Goal: Task Accomplishment & Management: Manage account settings

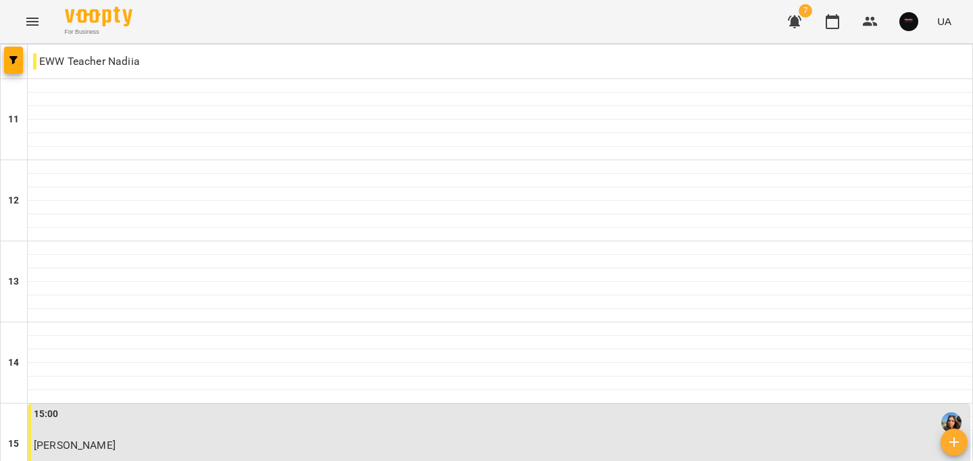
scroll to position [681, 0]
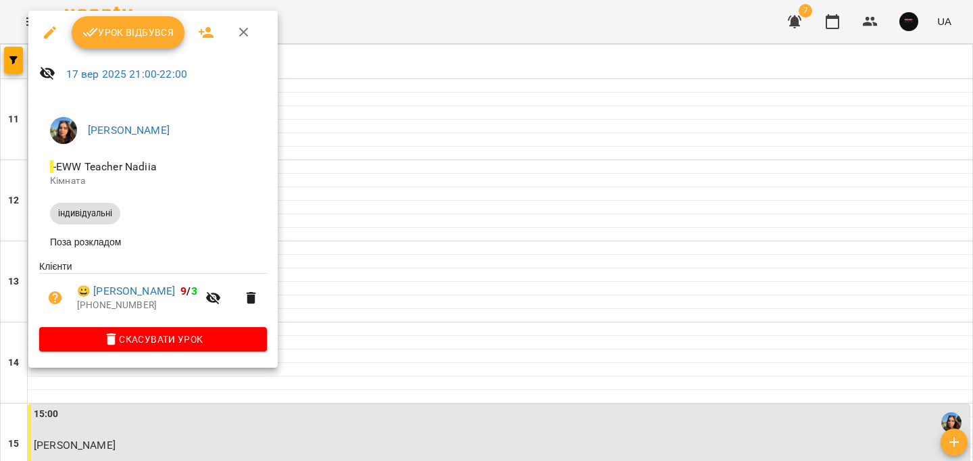
click at [132, 38] on span "Урок відбувся" at bounding box center [128, 32] width 92 height 16
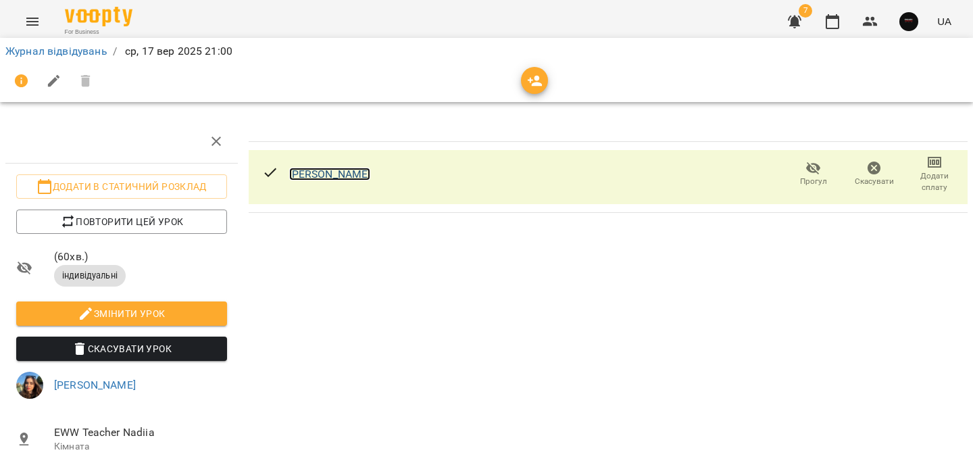
click at [326, 172] on link "[PERSON_NAME]" at bounding box center [330, 174] width 82 height 13
click at [76, 48] on link "Журнал відвідувань" at bounding box center [56, 51] width 102 height 13
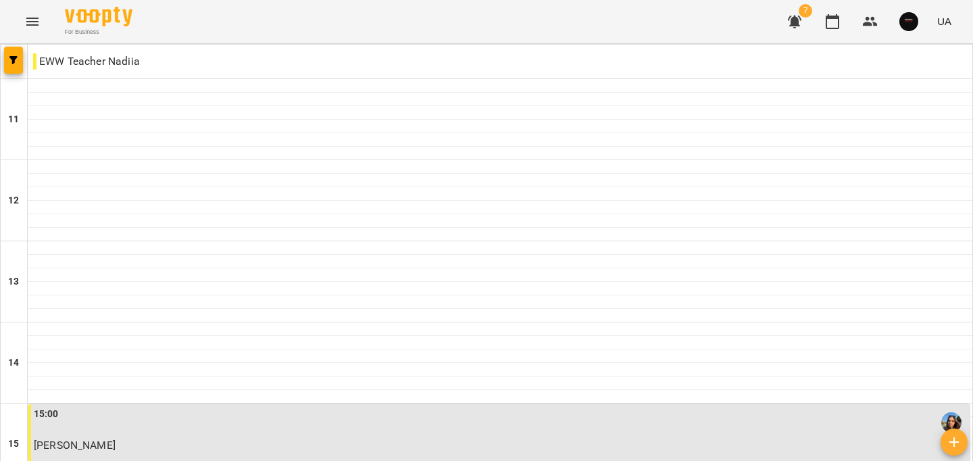
scroll to position [681, 0]
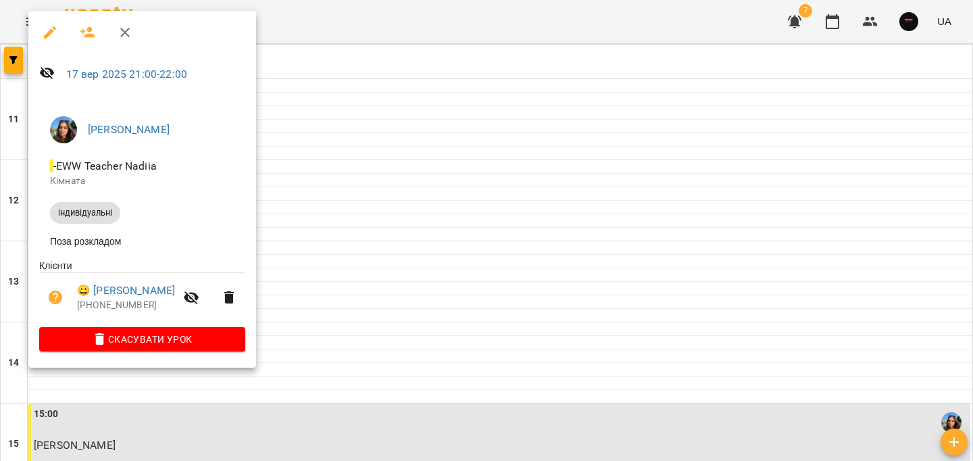
click at [364, 266] on div at bounding box center [486, 230] width 973 height 461
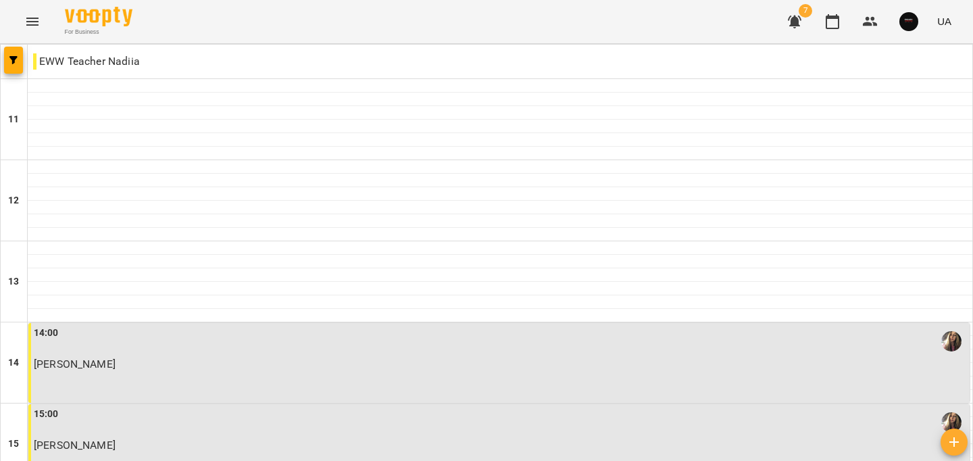
scroll to position [681, 0]
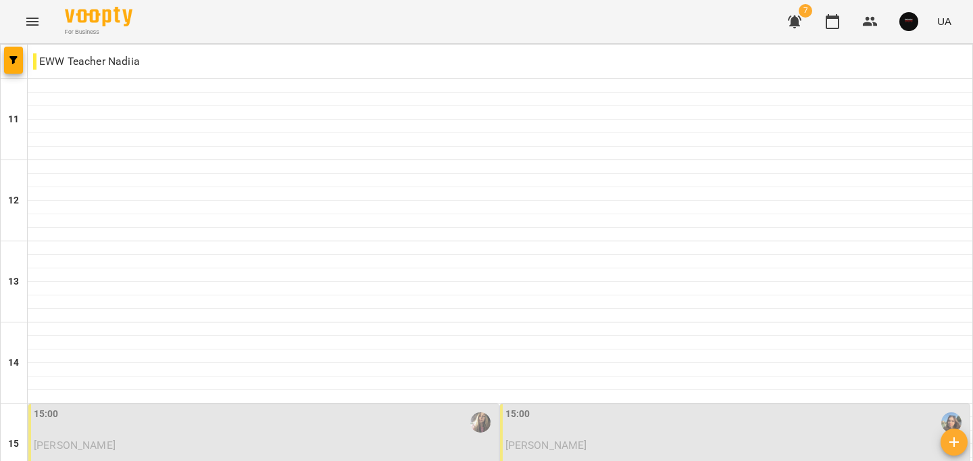
scroll to position [249, 0]
click at [242, 439] on p "Олексійчук Валентина" at bounding box center [265, 444] width 462 height 11
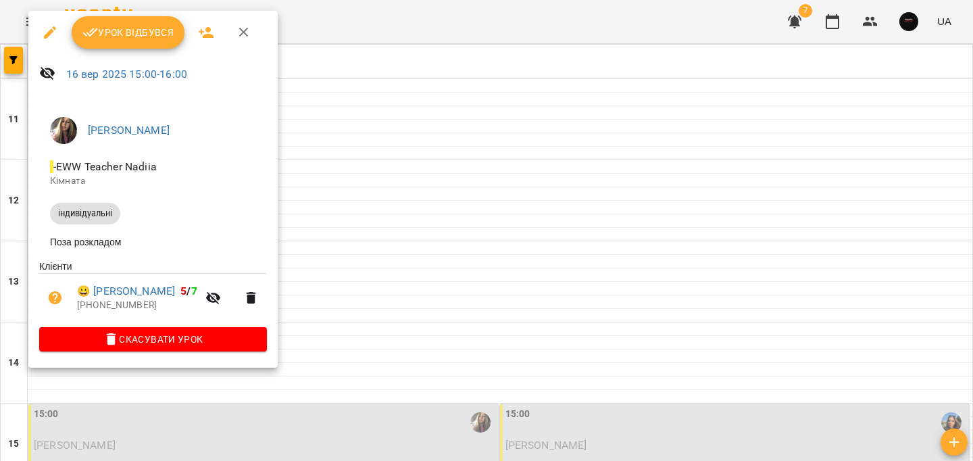
click at [258, 332] on button "Скасувати Урок" at bounding box center [153, 339] width 228 height 24
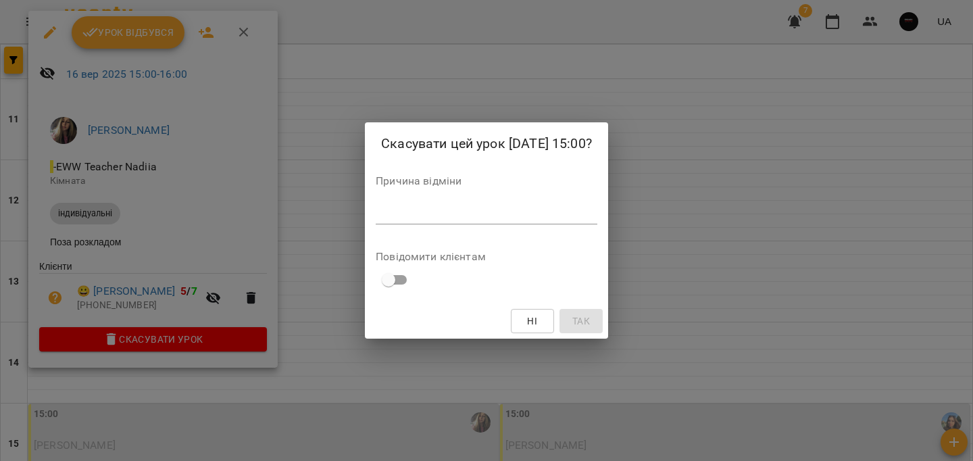
click at [411, 210] on textarea at bounding box center [487, 213] width 222 height 13
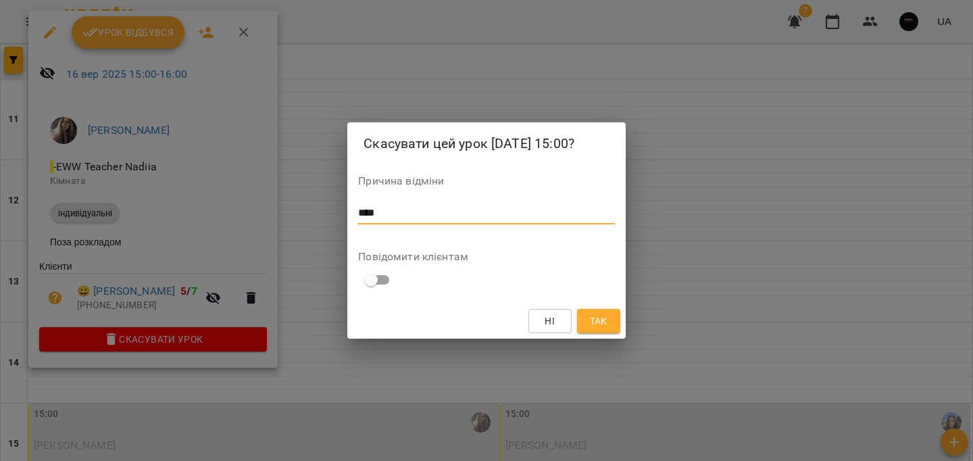
type textarea "****"
click at [590, 318] on span "Так" at bounding box center [599, 321] width 18 height 16
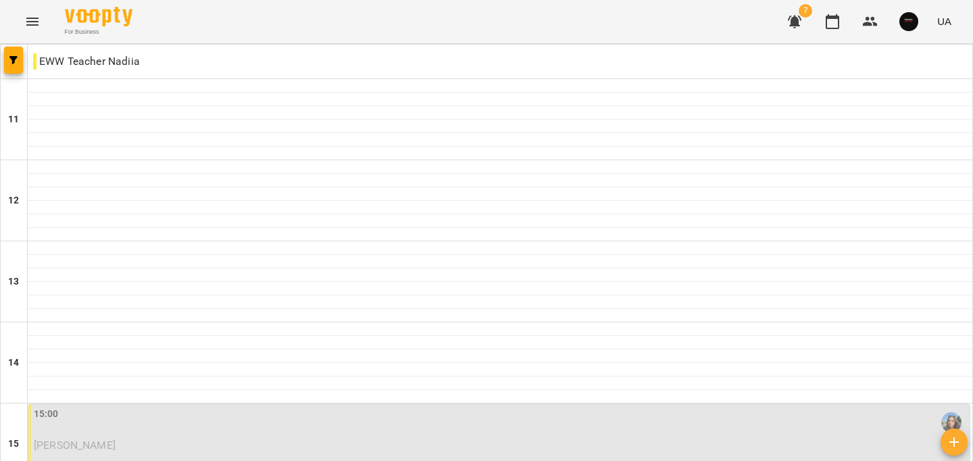
click at [343, 404] on div "15:00 Борзенко Катерина" at bounding box center [499, 444] width 942 height 80
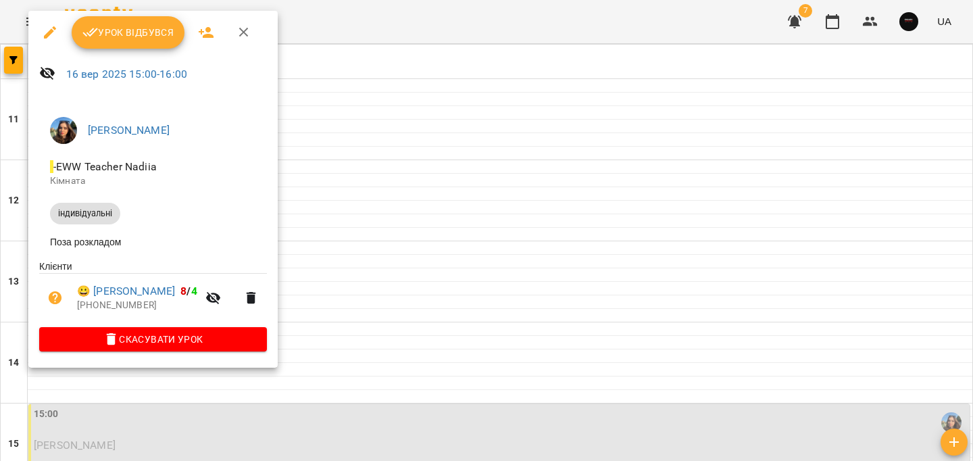
click at [236, 335] on span "Скасувати Урок" at bounding box center [153, 339] width 206 height 16
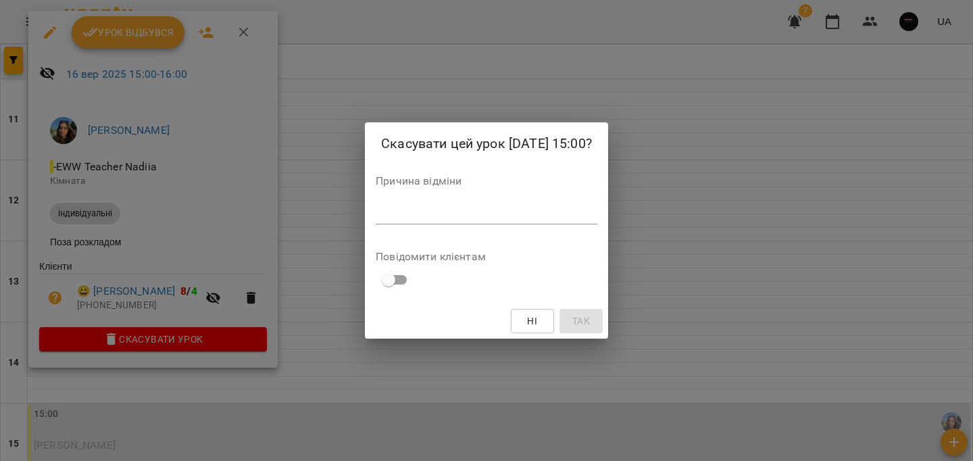
click at [387, 212] on textarea at bounding box center [487, 213] width 222 height 13
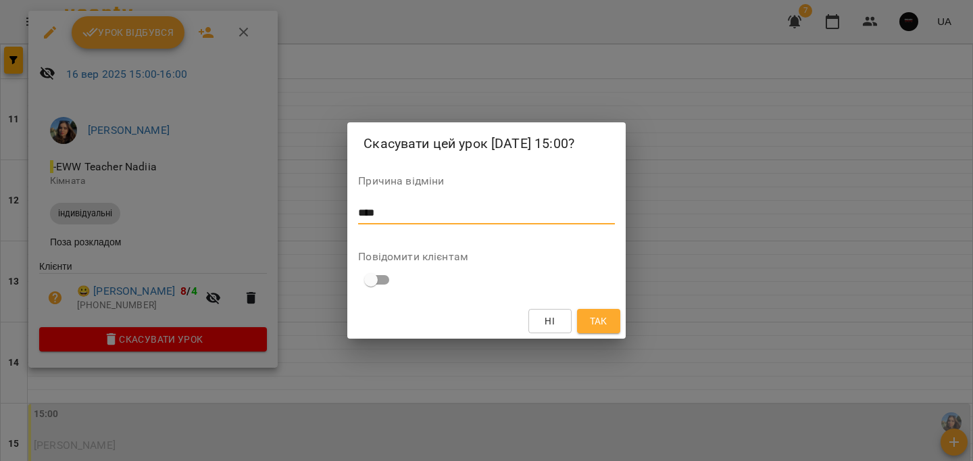
type textarea "****"
click at [584, 316] on button "Так" at bounding box center [598, 321] width 43 height 24
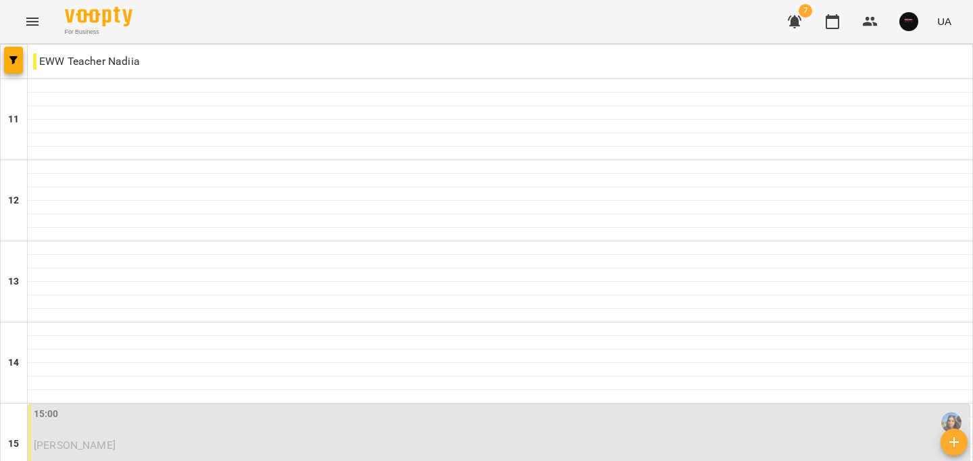
scroll to position [335, 0]
click at [123, 404] on div "15:00 Борзенко Катерина" at bounding box center [499, 444] width 942 height 80
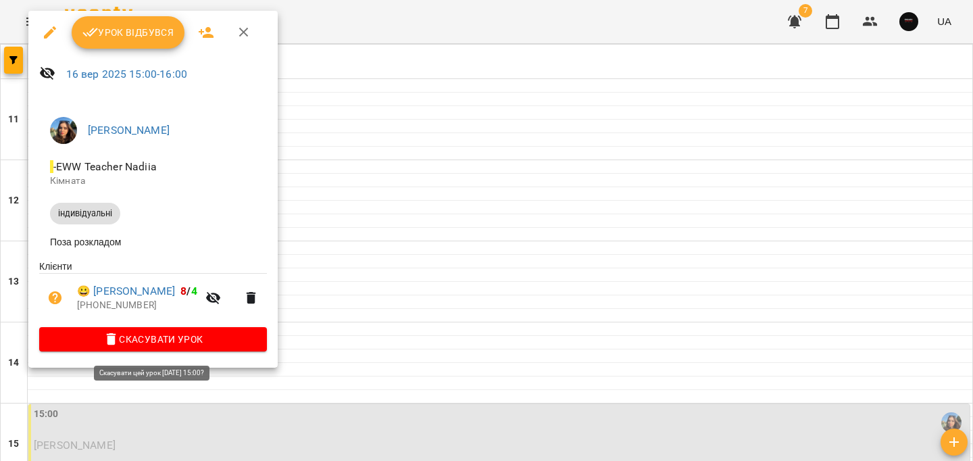
click at [212, 333] on button "Скасувати Урок" at bounding box center [153, 339] width 228 height 24
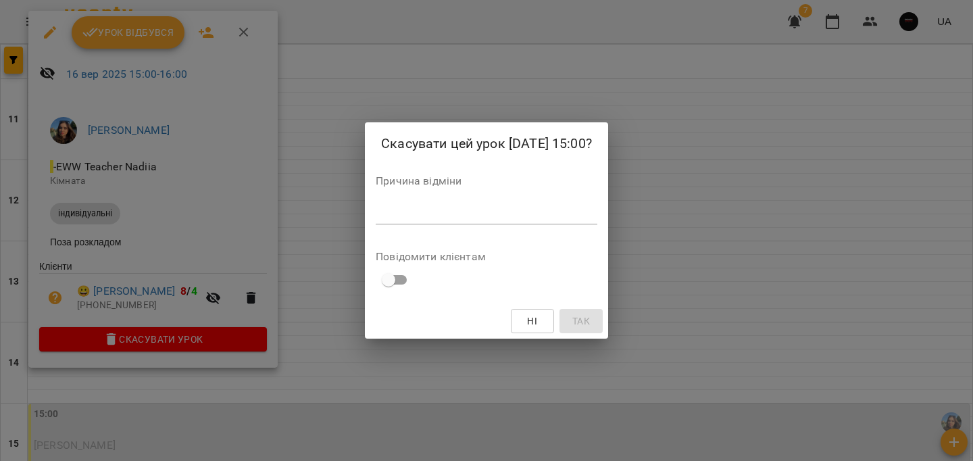
click at [385, 220] on div "*" at bounding box center [487, 214] width 222 height 22
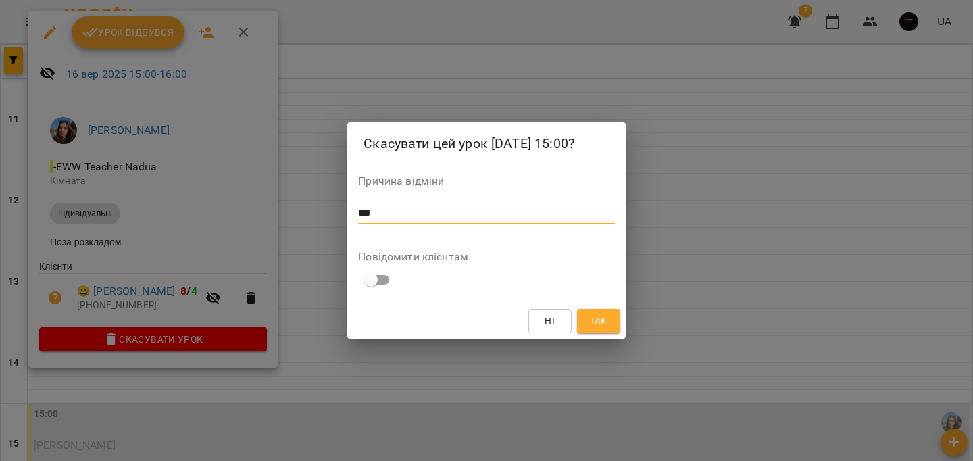
type textarea "***"
click at [598, 316] on span "Так" at bounding box center [599, 321] width 18 height 16
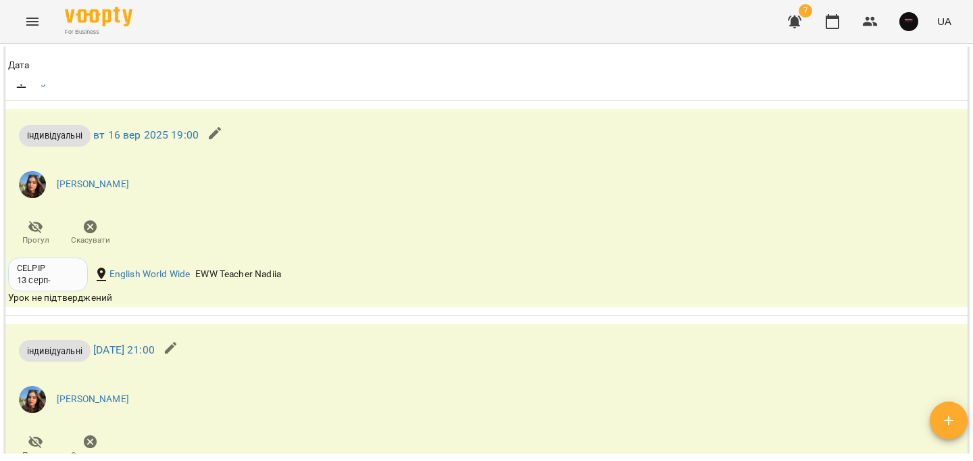
scroll to position [1288, 0]
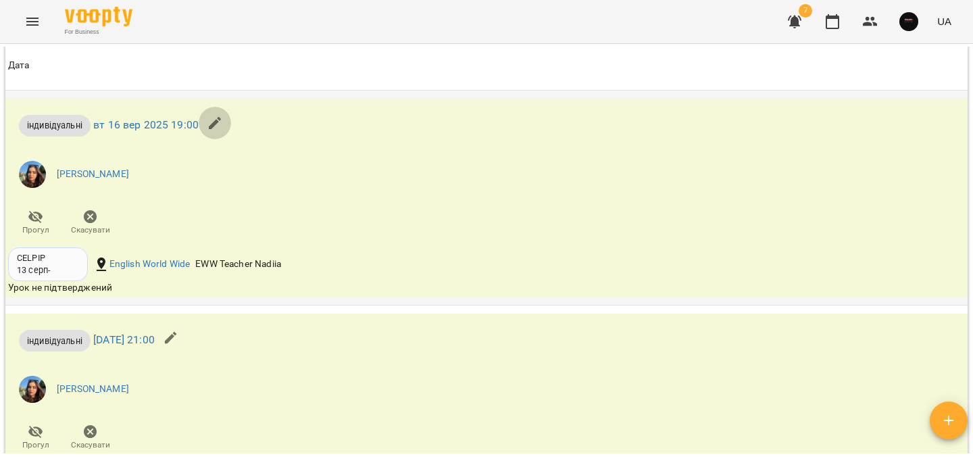
click at [209, 129] on icon "button" at bounding box center [215, 123] width 12 height 12
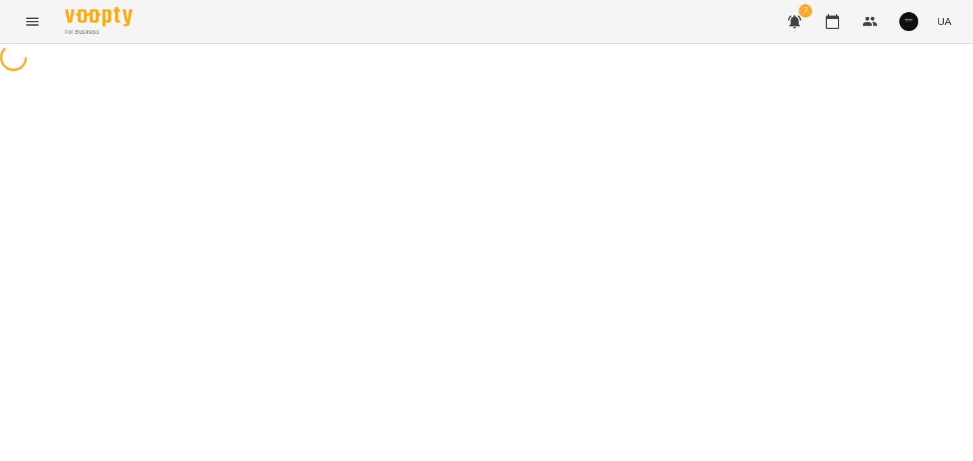
select select "**********"
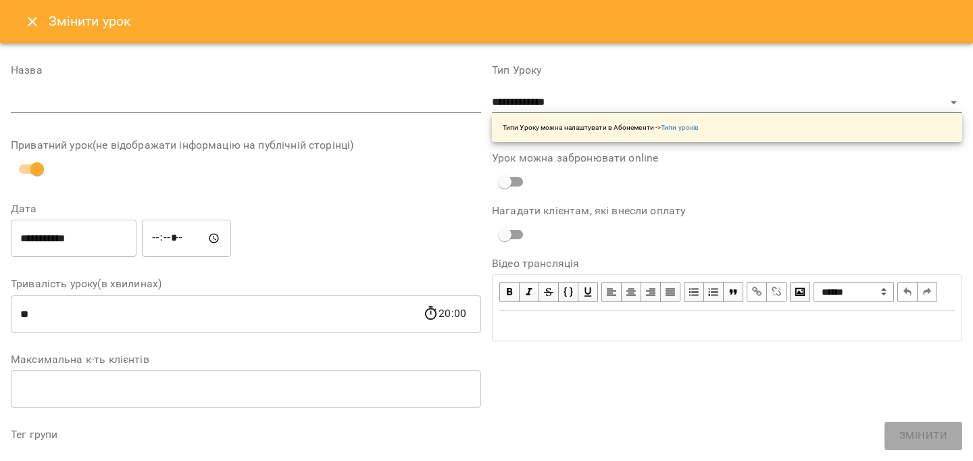
click at [32, 30] on button "Close" at bounding box center [32, 21] width 32 height 32
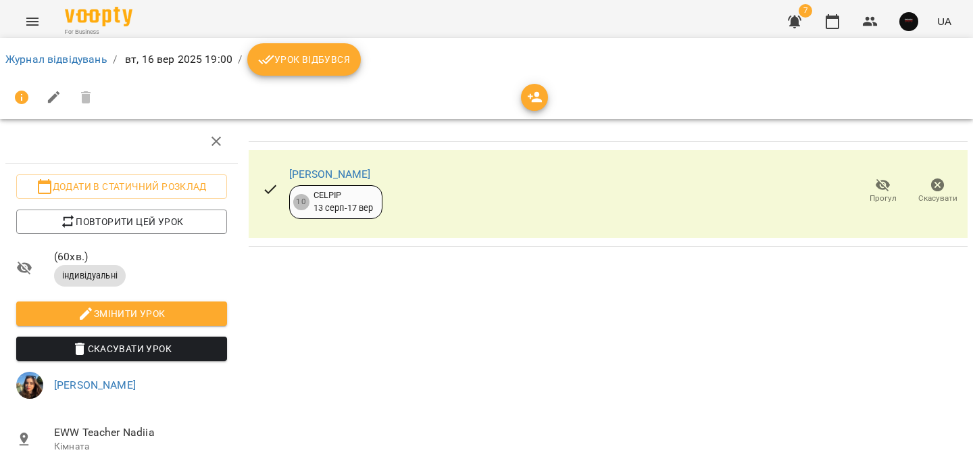
click at [302, 67] on span "Урок відбувся" at bounding box center [304, 59] width 92 height 16
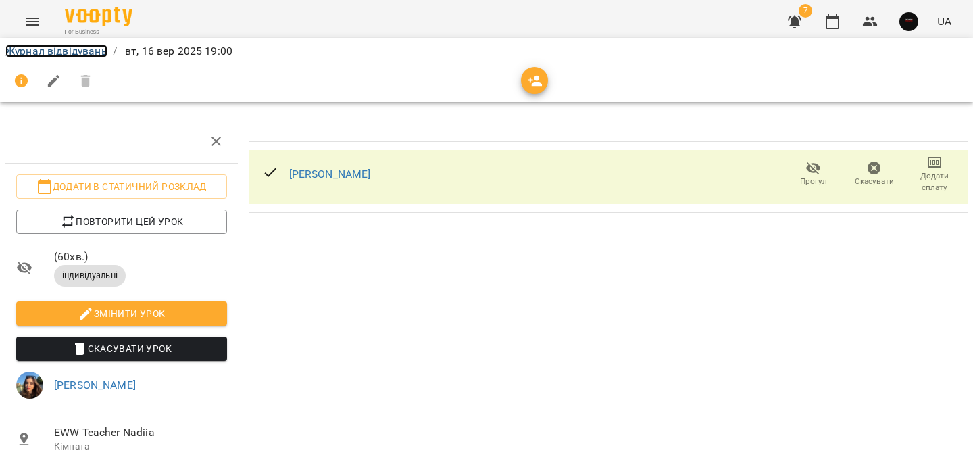
click at [82, 53] on link "Журнал відвідувань" at bounding box center [56, 51] width 102 height 13
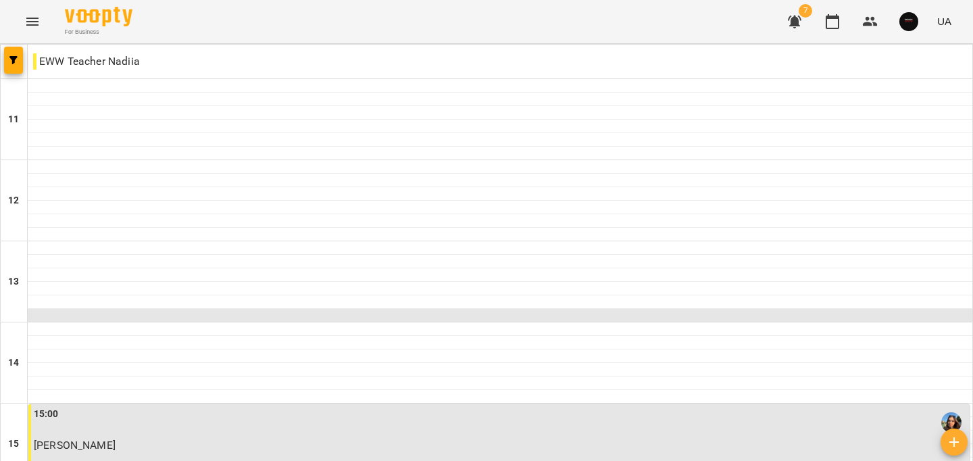
scroll to position [681, 0]
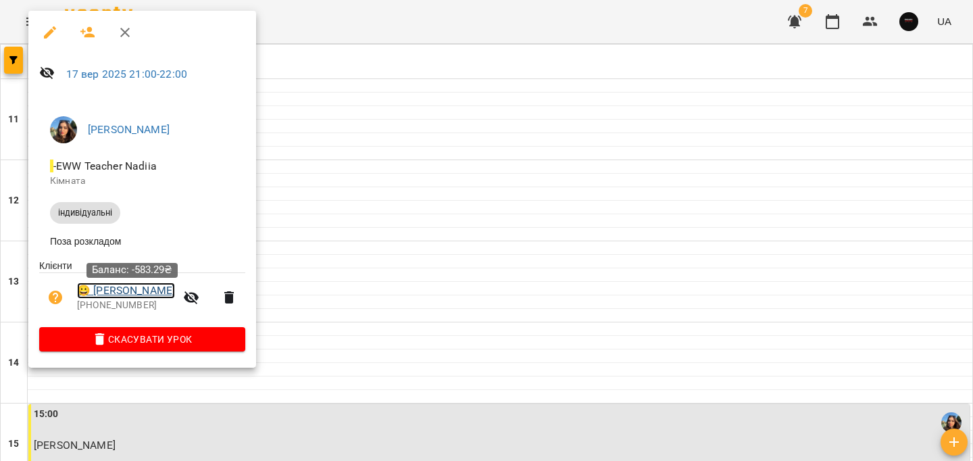
click at [151, 293] on link "😀 Natalya Lukyanenko" at bounding box center [126, 291] width 98 height 16
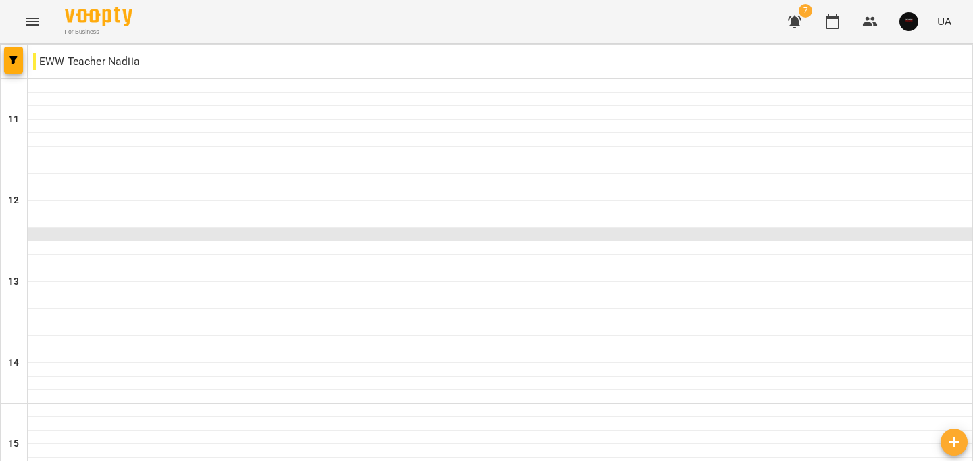
scroll to position [356, 0]
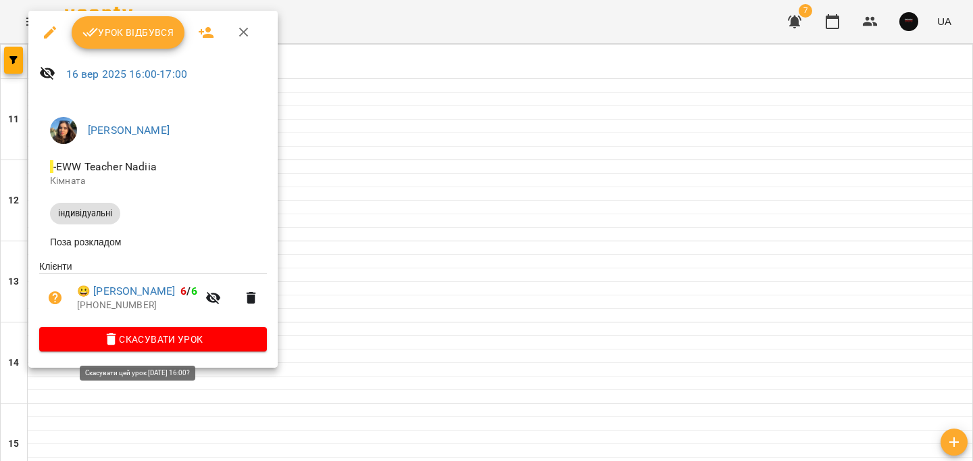
click at [222, 347] on span "Скасувати Урок" at bounding box center [153, 339] width 206 height 16
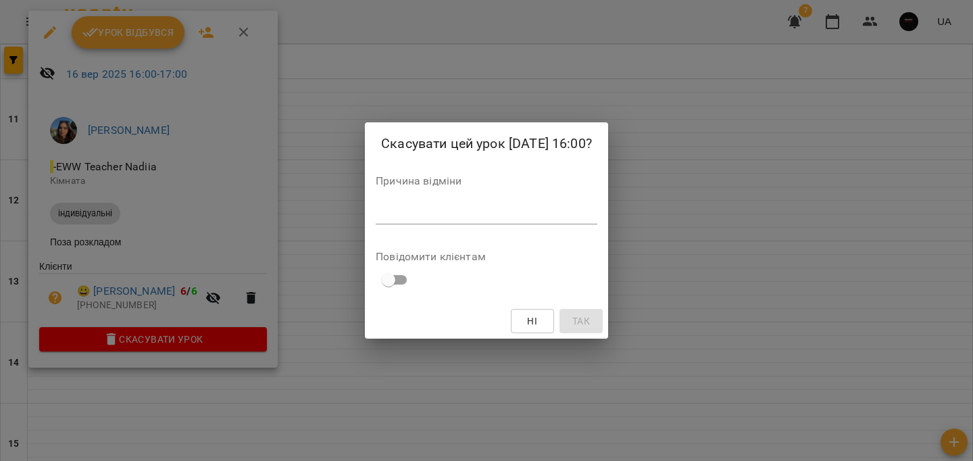
click at [398, 224] on div "*" at bounding box center [487, 214] width 222 height 22
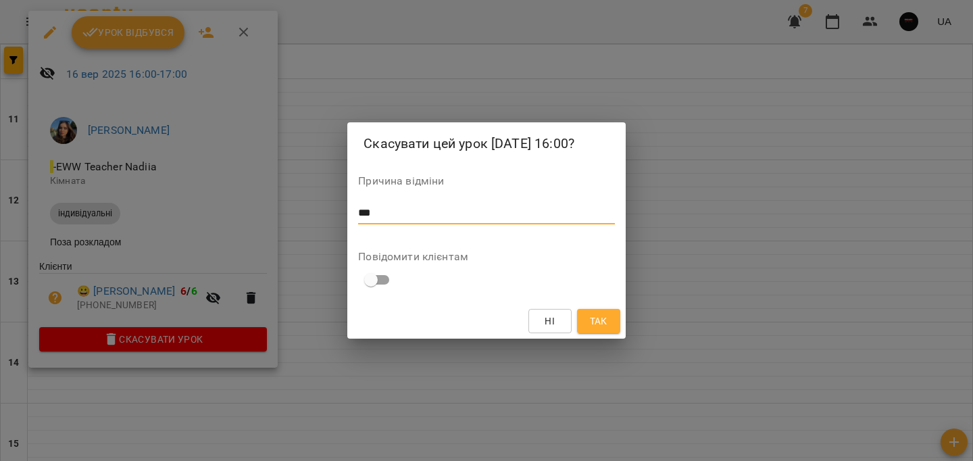
type textarea "***"
click at [607, 322] on span "Так" at bounding box center [599, 321] width 18 height 16
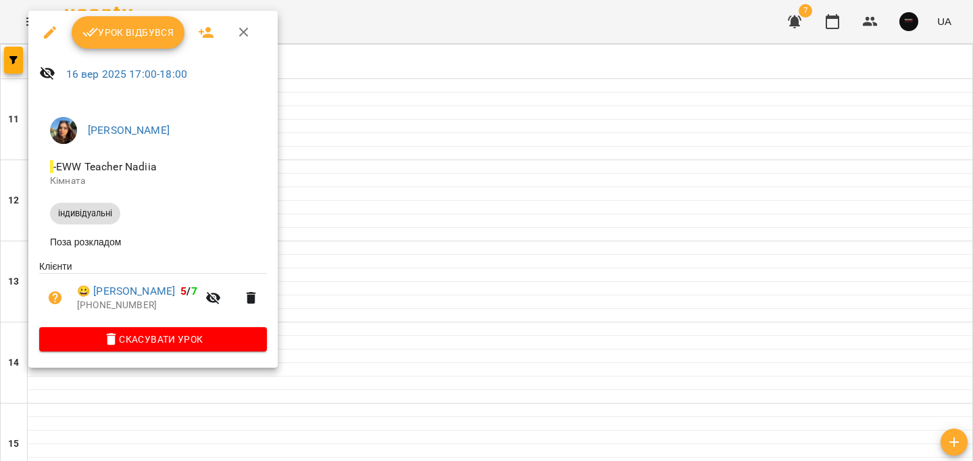
click at [193, 339] on span "Скасувати Урок" at bounding box center [153, 339] width 206 height 16
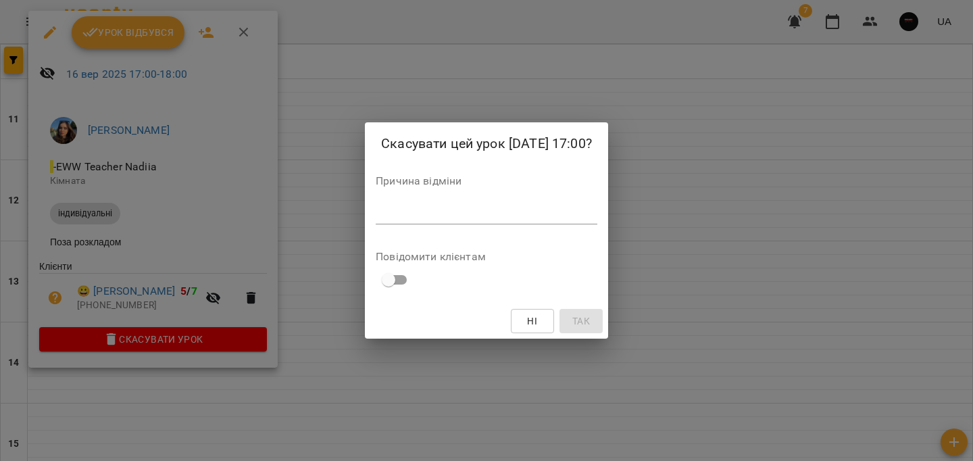
click at [401, 217] on textarea at bounding box center [487, 213] width 222 height 13
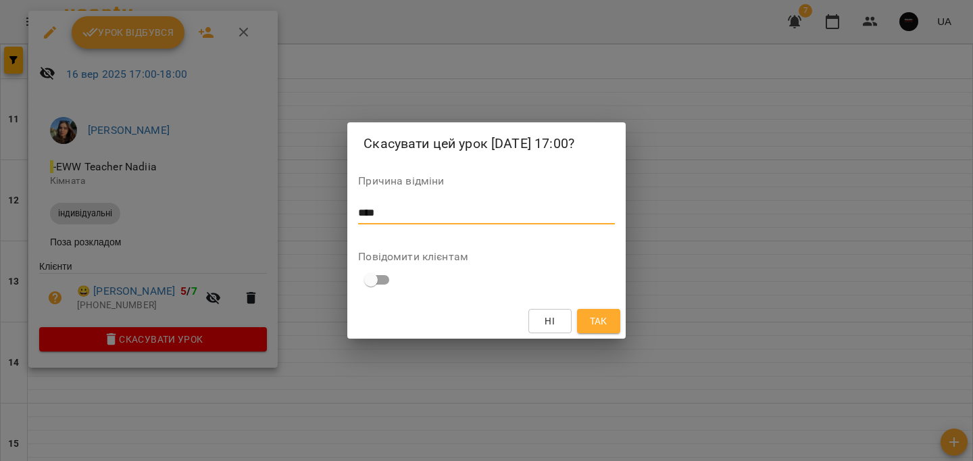
type textarea "****"
drag, startPoint x: 597, startPoint y: 318, endPoint x: 577, endPoint y: 306, distance: 23.1
click at [597, 318] on span "Так" at bounding box center [599, 321] width 18 height 16
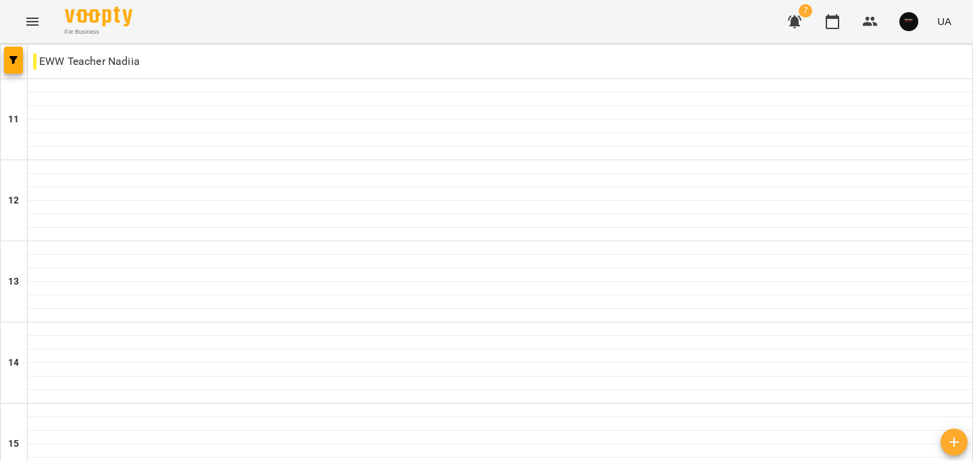
scroll to position [681, 0]
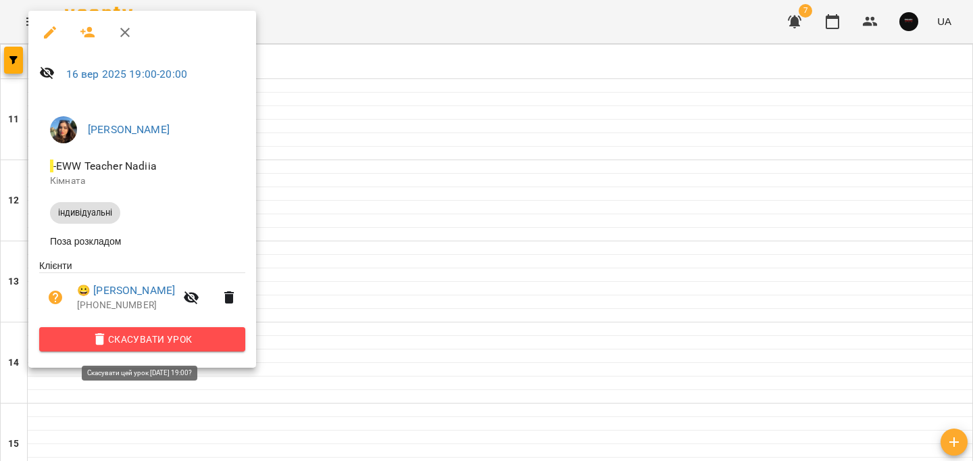
click at [224, 343] on span "Скасувати Урок" at bounding box center [142, 339] width 185 height 16
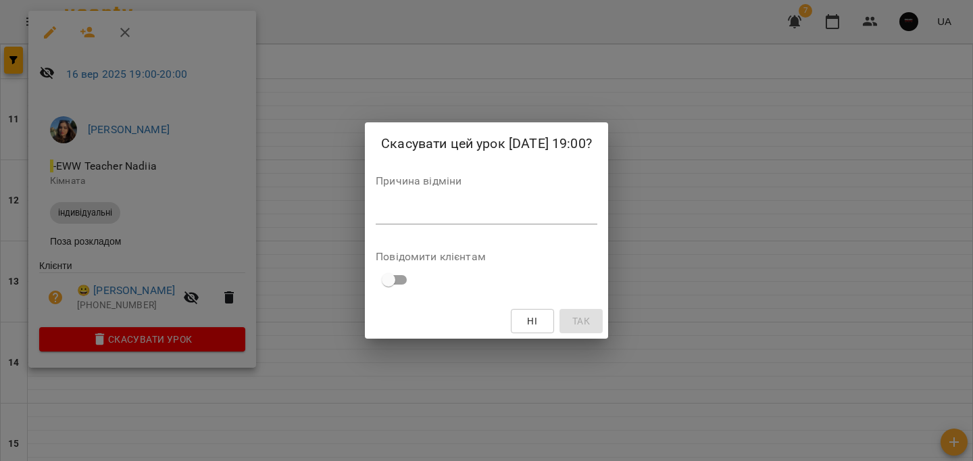
click at [413, 216] on textarea at bounding box center [487, 213] width 222 height 13
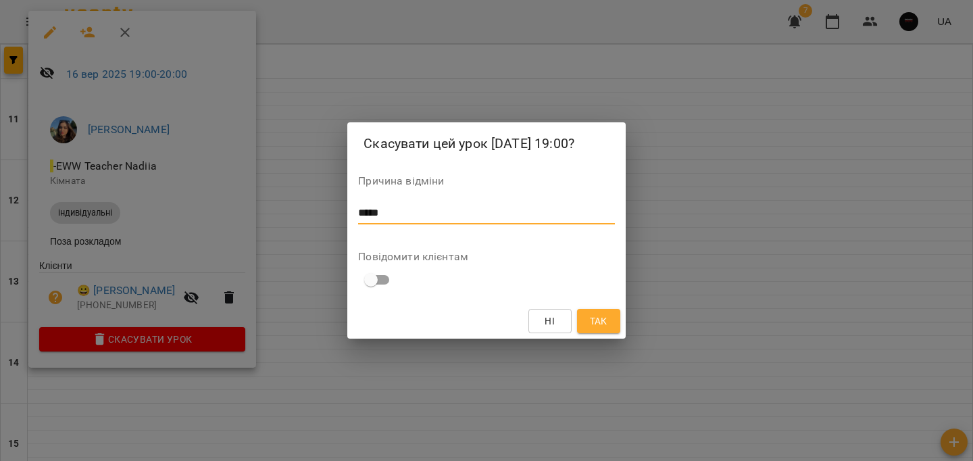
type textarea "*****"
click at [604, 327] on span "Так" at bounding box center [599, 321] width 18 height 16
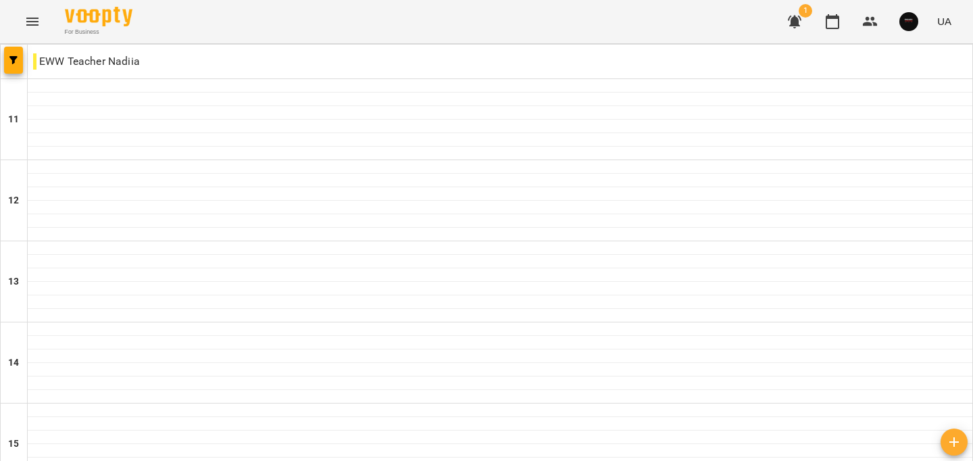
scroll to position [681, 0]
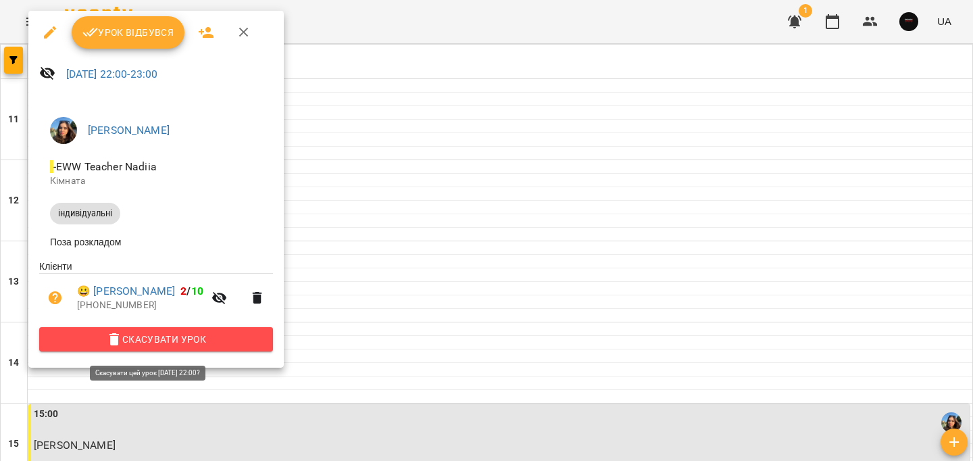
click at [181, 345] on span "Скасувати Урок" at bounding box center [156, 339] width 212 height 16
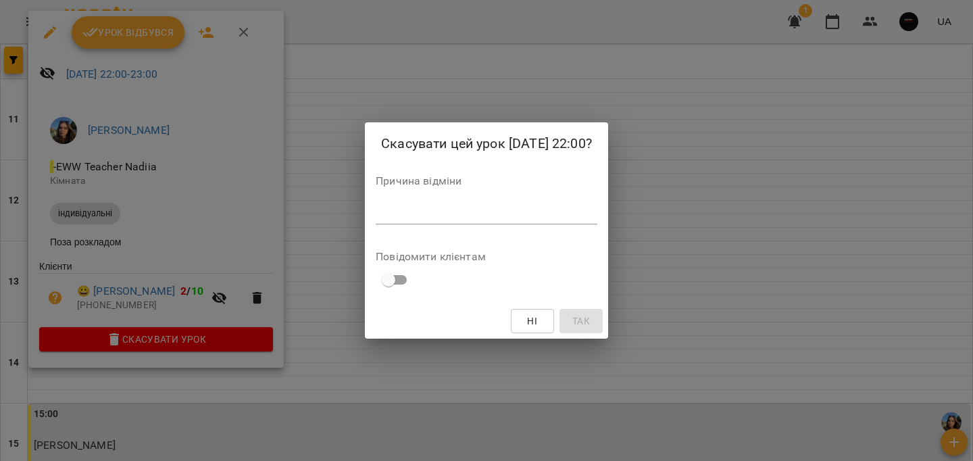
click at [411, 207] on textarea at bounding box center [487, 213] width 222 height 13
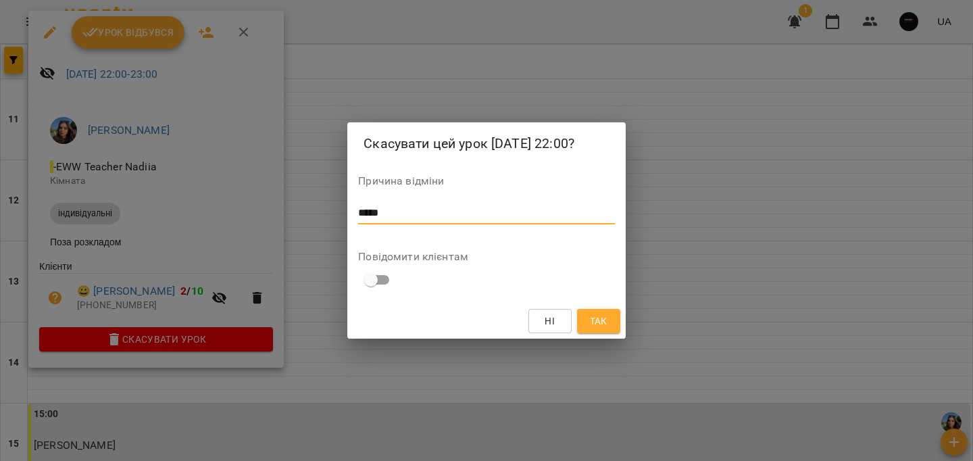
type textarea "*****"
click at [595, 315] on span "Так" at bounding box center [599, 321] width 18 height 16
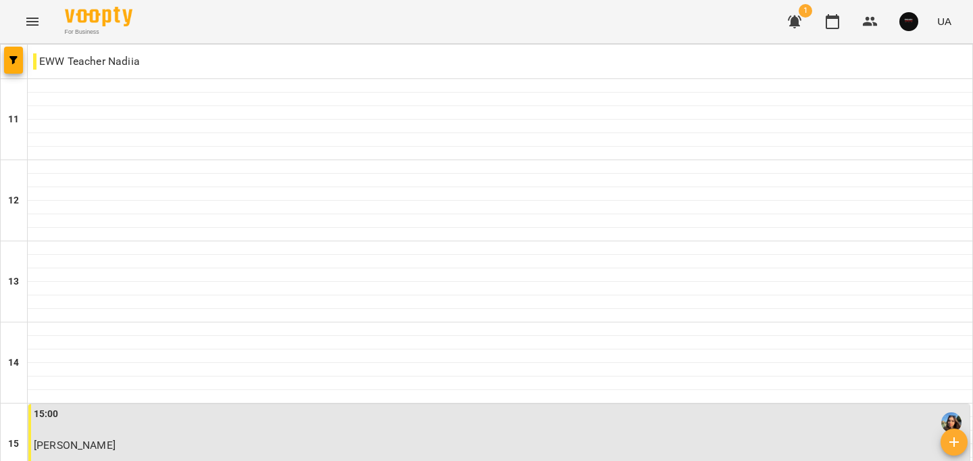
scroll to position [681, 0]
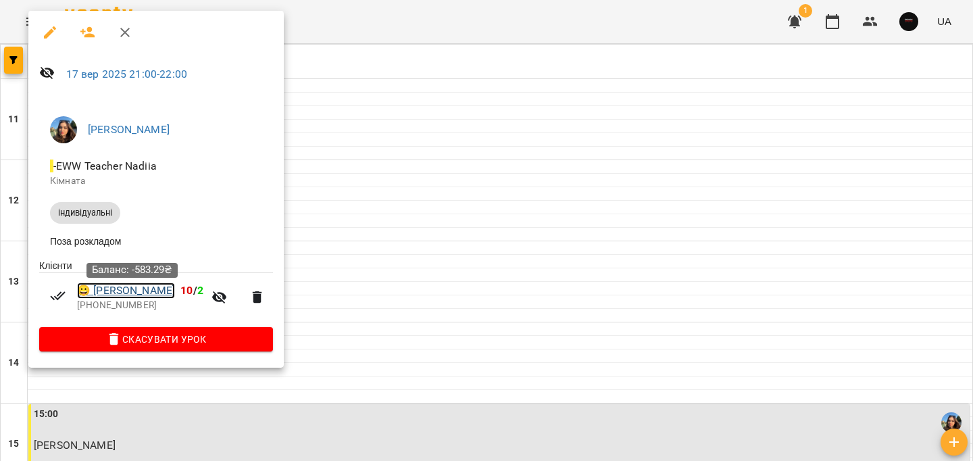
click at [162, 297] on link "😀 [PERSON_NAME]" at bounding box center [126, 291] width 98 height 16
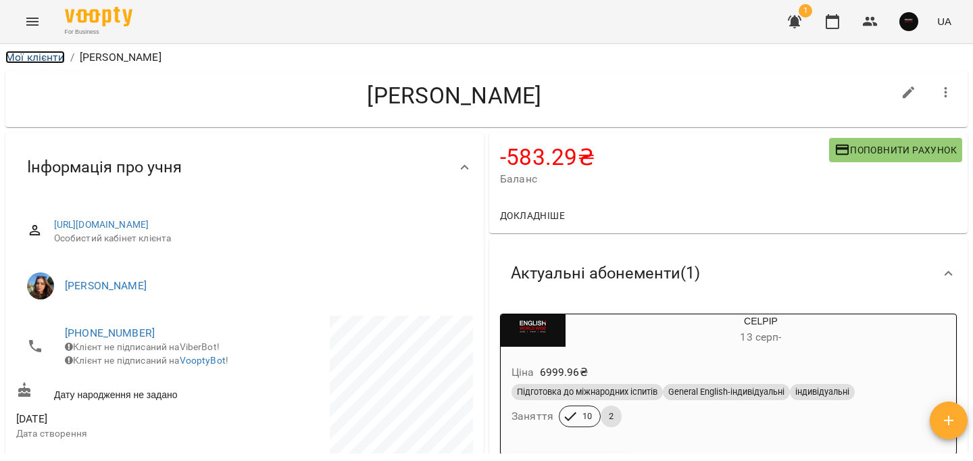
click at [41, 57] on link "Мої клієнти" at bounding box center [34, 57] width 59 height 13
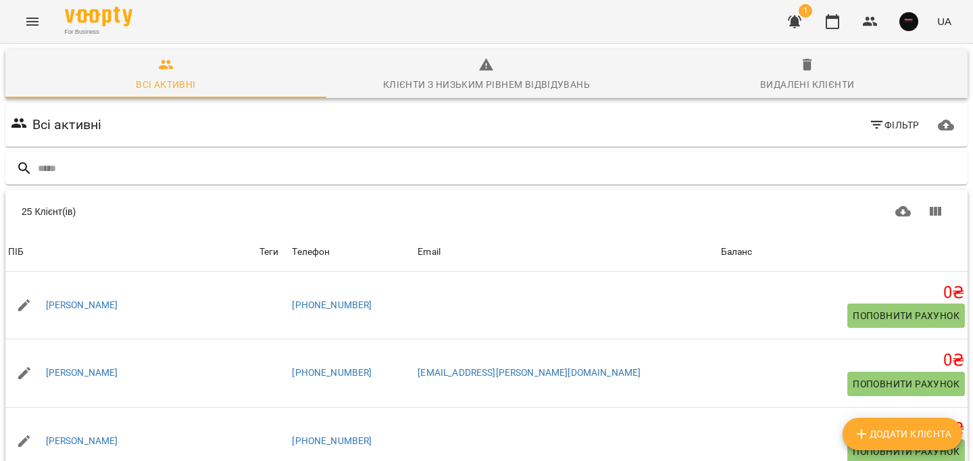
click at [34, 22] on icon "Menu" at bounding box center [32, 22] width 12 height 8
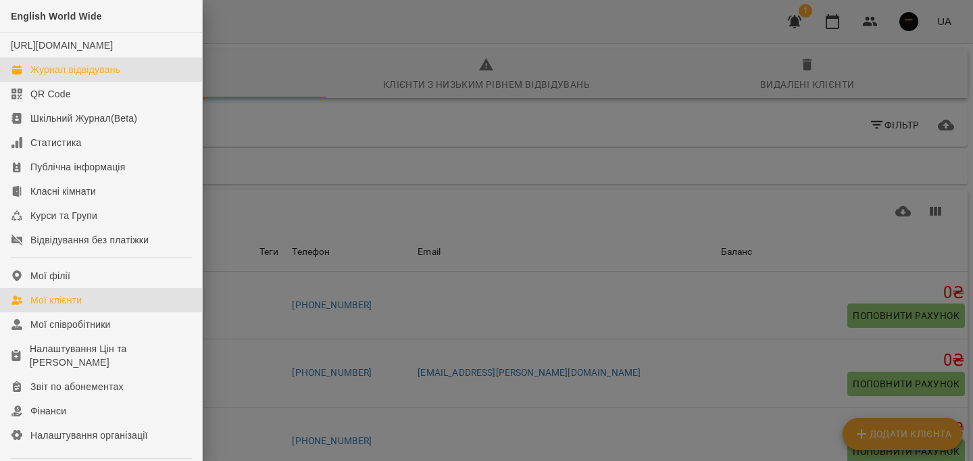
click at [83, 76] on div "Журнал відвідувань" at bounding box center [75, 70] width 90 height 14
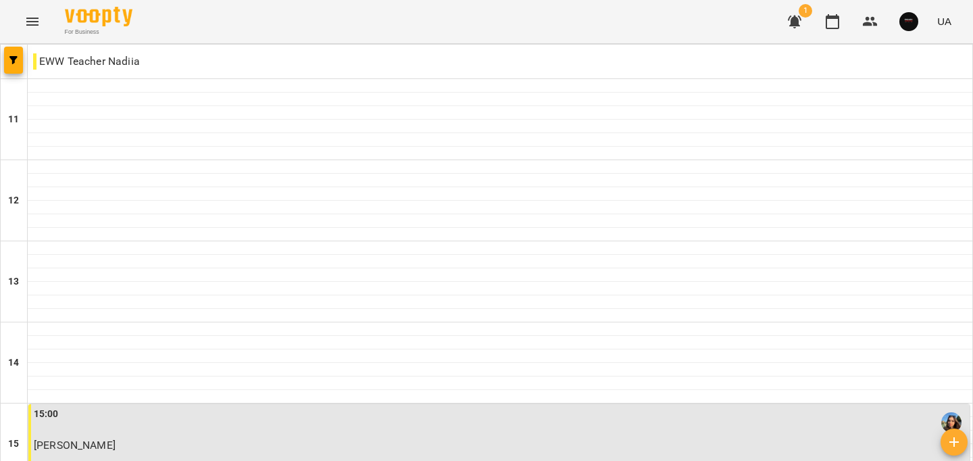
scroll to position [681, 0]
